Goal: Find specific page/section: Find specific page/section

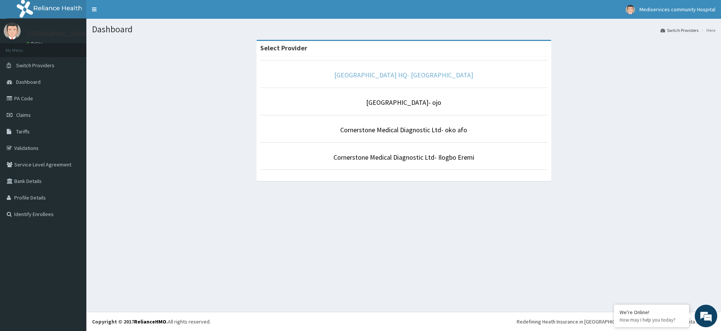
click at [426, 77] on link "[GEOGRAPHIC_DATA] HQ- [GEOGRAPHIC_DATA]" at bounding box center [403, 75] width 139 height 9
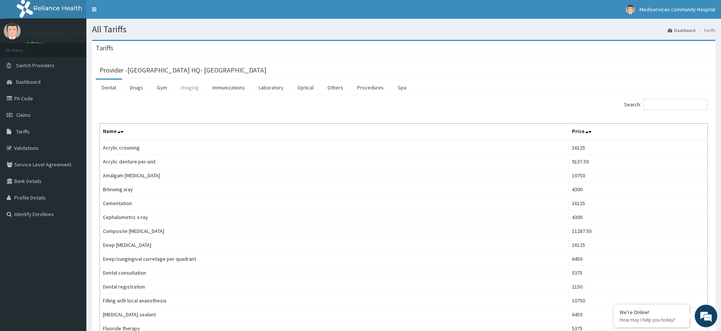
click at [195, 89] on link "Imaging" at bounding box center [190, 88] width 30 height 16
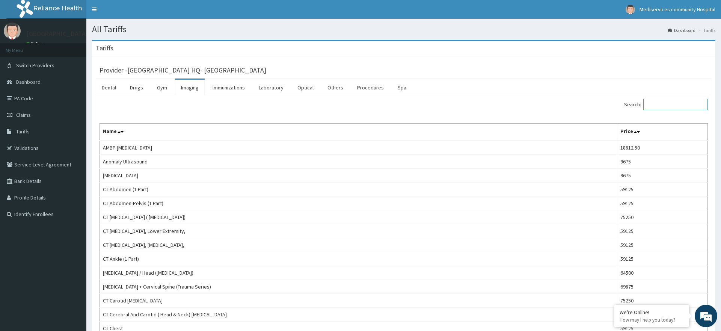
click at [666, 101] on input "Search:" at bounding box center [675, 104] width 65 height 11
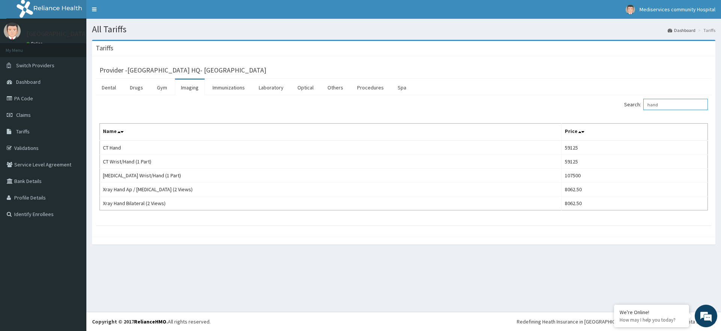
type input "hand"
